Goal: Task Accomplishment & Management: Manage account settings

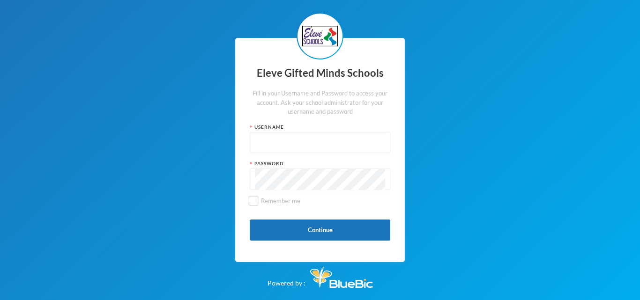
click at [268, 127] on div "Username" at bounding box center [320, 127] width 140 height 7
click at [280, 138] on input "text" at bounding box center [320, 143] width 130 height 21
type input "s0139"
click at [274, 165] on div "Password" at bounding box center [320, 163] width 140 height 7
click at [323, 230] on button "Continue" at bounding box center [320, 230] width 140 height 21
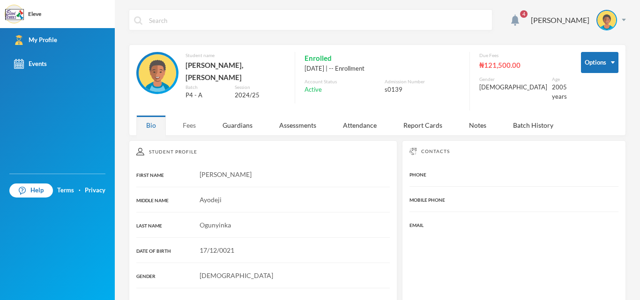
click at [191, 116] on div "Fees" at bounding box center [189, 125] width 33 height 20
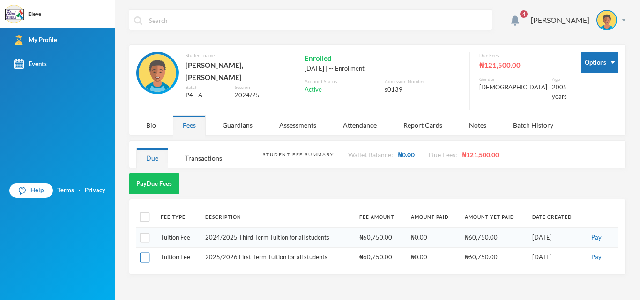
click at [148, 253] on input "checkbox" at bounding box center [145, 258] width 10 height 10
checkbox input "true"
click at [597, 252] on button "Pay" at bounding box center [596, 257] width 16 height 10
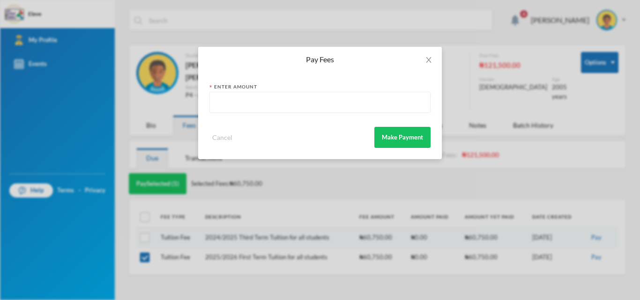
click at [261, 112] on input "text" at bounding box center [319, 102] width 211 height 21
type input "60750"
click at [403, 133] on button "Make Payment" at bounding box center [402, 137] width 56 height 21
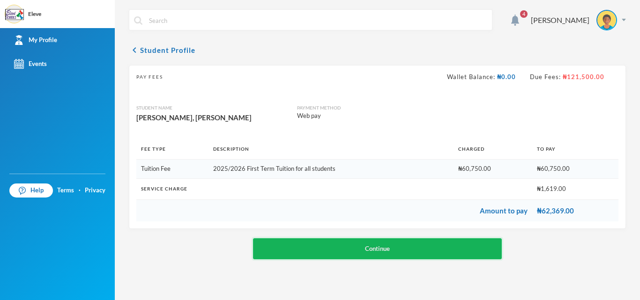
click at [426, 251] on button "Continue" at bounding box center [377, 248] width 249 height 21
click at [475, 243] on button "Continue" at bounding box center [377, 248] width 249 height 21
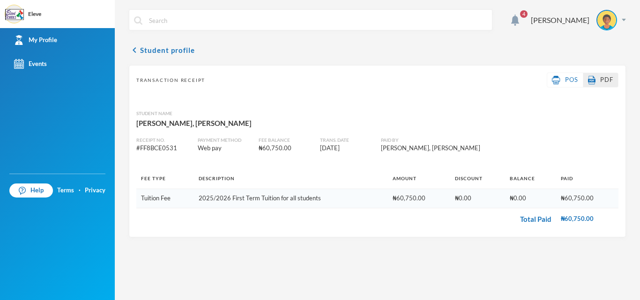
click at [605, 81] on span "PDF" at bounding box center [606, 79] width 13 height 7
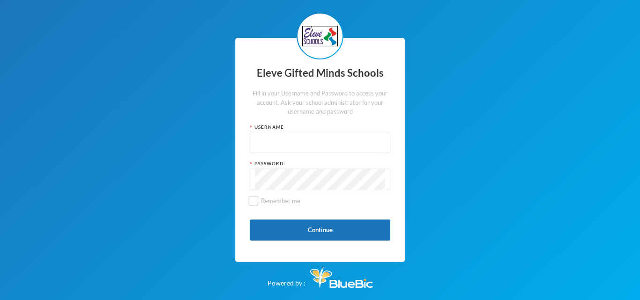
click at [295, 151] on input "text" at bounding box center [320, 143] width 130 height 21
type input "s0139"
click at [313, 232] on button "Continue" at bounding box center [320, 230] width 140 height 21
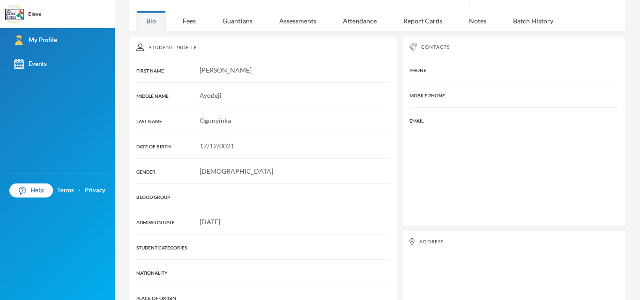
scroll to position [37, 0]
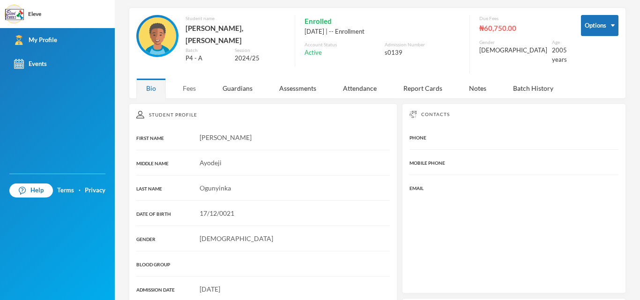
click at [190, 81] on div "Fees" at bounding box center [189, 88] width 33 height 20
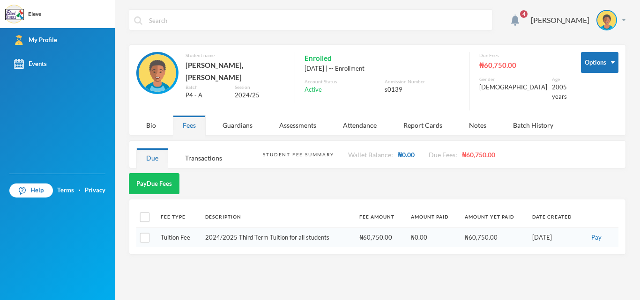
scroll to position [0, 0]
click at [604, 66] on button "Options" at bounding box center [599, 62] width 37 height 21
click at [601, 92] on button "Change Password" at bounding box center [589, 93] width 61 height 17
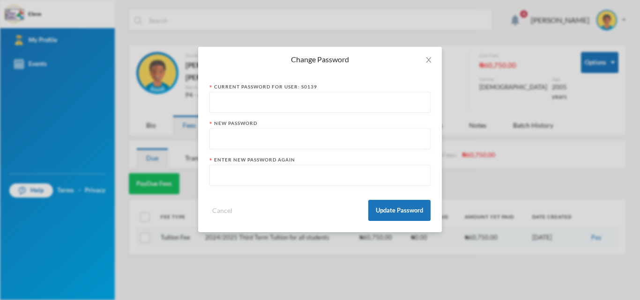
click at [301, 108] on input "text" at bounding box center [319, 102] width 211 height 21
click at [257, 137] on input "text" at bounding box center [319, 139] width 211 height 21
click at [254, 107] on input "s0139" at bounding box center [319, 102] width 211 height 21
type input "s0139123"
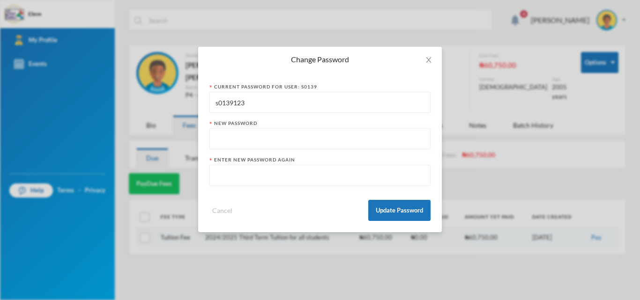
click at [238, 140] on input "text" at bounding box center [319, 139] width 211 height 21
type input "oae211217"
click at [253, 182] on input "text" at bounding box center [319, 175] width 211 height 21
type input "oae211217"
click at [404, 206] on button "Update Password" at bounding box center [399, 210] width 62 height 21
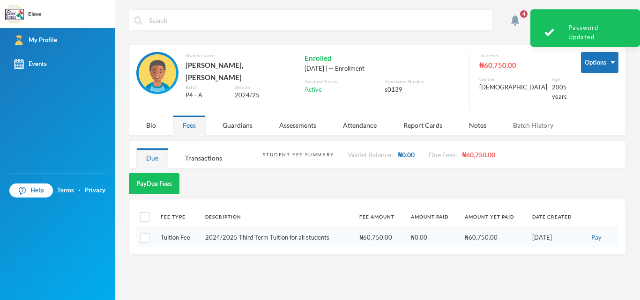
click at [522, 118] on div "Batch History" at bounding box center [533, 125] width 60 height 20
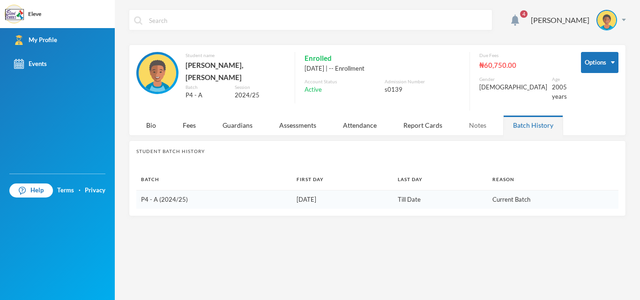
click at [475, 120] on div "Notes" at bounding box center [477, 125] width 37 height 20
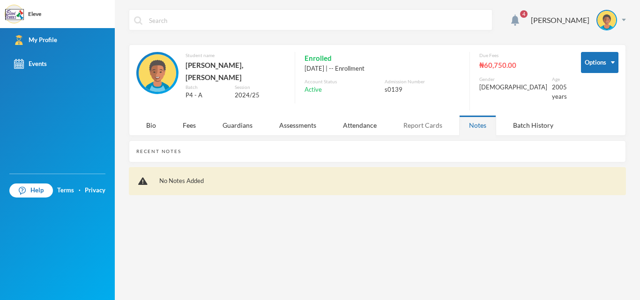
click at [435, 118] on div "Report Cards" at bounding box center [422, 125] width 59 height 20
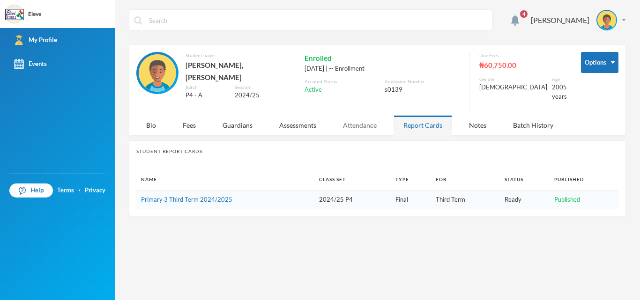
click at [356, 115] on div "Attendance" at bounding box center [359, 125] width 53 height 20
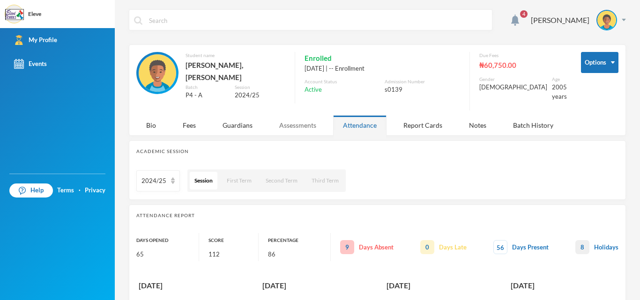
click at [297, 117] on div "Assessments" at bounding box center [297, 125] width 57 height 20
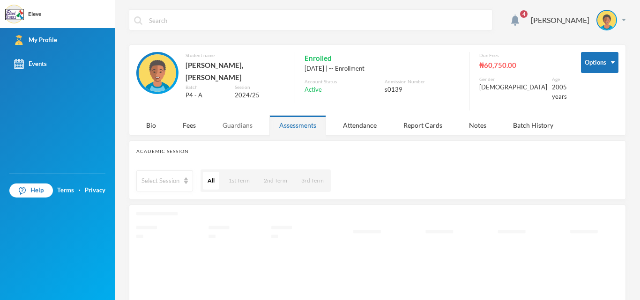
click at [242, 118] on div "Guardians" at bounding box center [238, 125] width 50 height 20
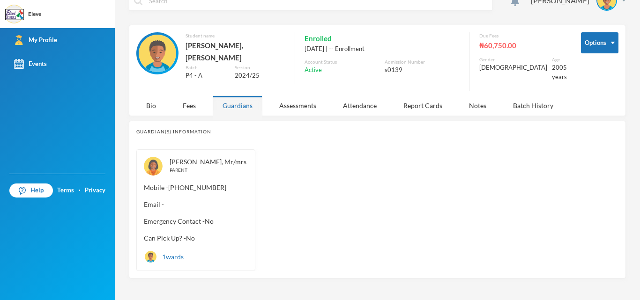
scroll to position [23, 0]
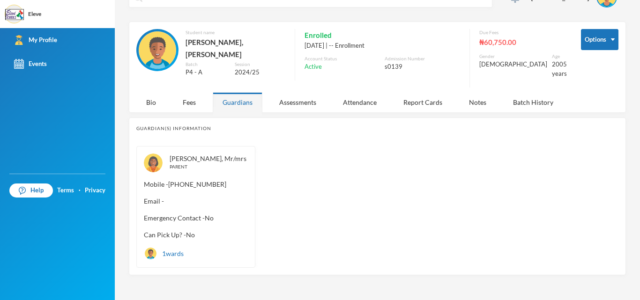
click at [224, 215] on span "Emergency Contact - No" at bounding box center [196, 218] width 104 height 10
click at [192, 96] on div "Fees" at bounding box center [189, 102] width 33 height 20
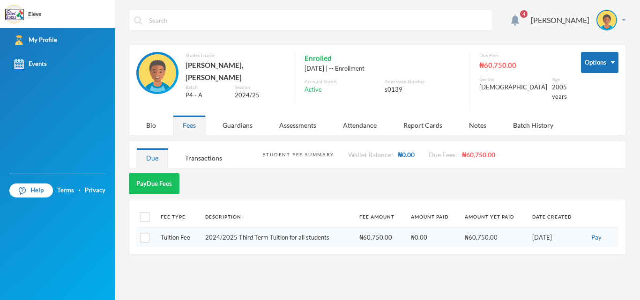
scroll to position [0, 0]
click at [147, 120] on div "Bio" at bounding box center [150, 125] width 29 height 20
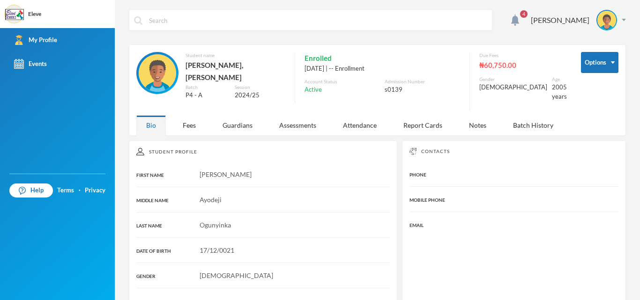
drag, startPoint x: 632, startPoint y: 23, endPoint x: 632, endPoint y: 5, distance: 18.3
click at [632, 5] on div "4 OGUNYINKA EMMANUEL Options Student name Ogunyinka, Emmanuel Ayodeji Batch P4 …" at bounding box center [377, 150] width 525 height 300
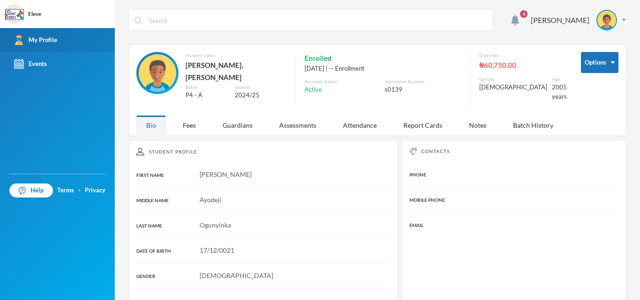
click at [58, 40] on link "My Profile" at bounding box center [57, 40] width 115 height 24
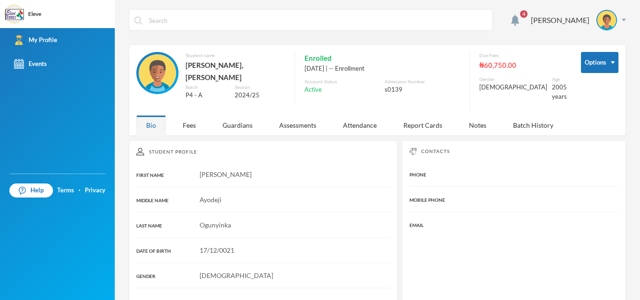
click at [516, 16] on span "4" at bounding box center [523, 14] width 15 height 15
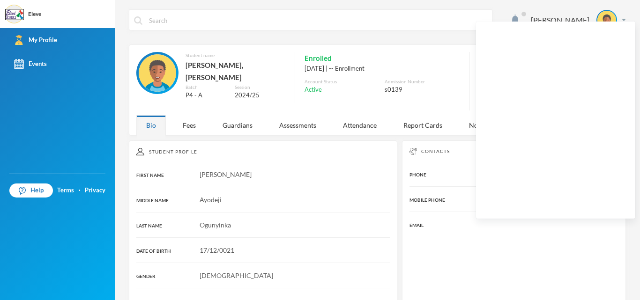
click at [436, 44] on div "OGUNYINKA EMMANUEL" at bounding box center [377, 26] width 497 height 35
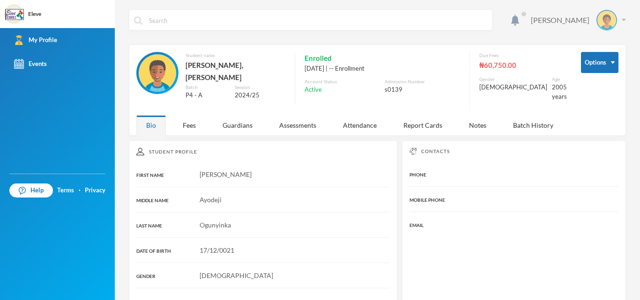
click at [556, 25] on div "OGUNYINKA EMMANUEL" at bounding box center [560, 20] width 59 height 11
click at [557, 22] on div "OGUNYINKA EMMANUEL" at bounding box center [560, 20] width 59 height 11
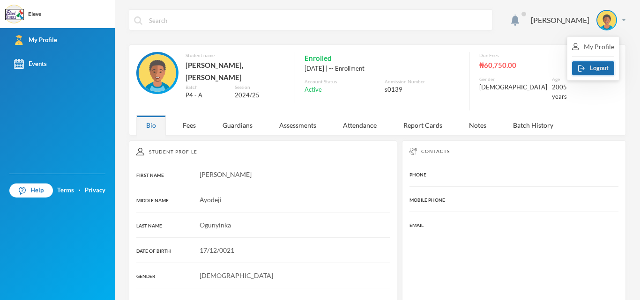
click at [592, 70] on button "Logout" at bounding box center [593, 68] width 42 height 14
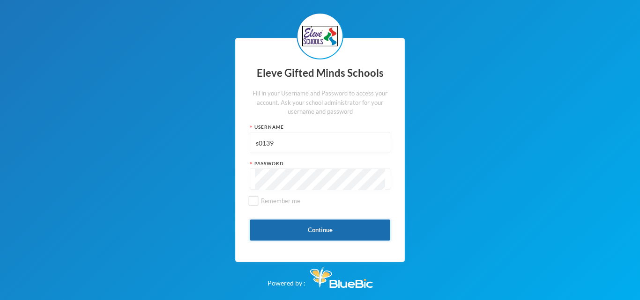
click at [340, 227] on button "Continue" at bounding box center [320, 230] width 140 height 21
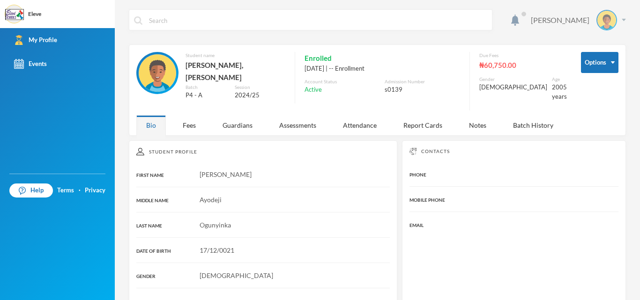
click at [531, 21] on div "OGUNYINKA EMMANUEL" at bounding box center [560, 20] width 59 height 11
click at [592, 64] on button "Logout" at bounding box center [593, 68] width 42 height 14
